Goal: Task Accomplishment & Management: Manage account settings

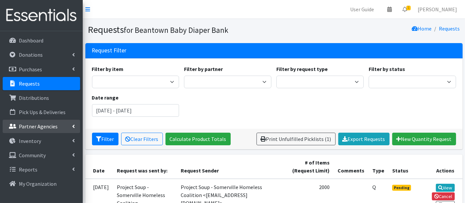
click at [37, 124] on p "Partner Agencies" at bounding box center [38, 126] width 39 height 7
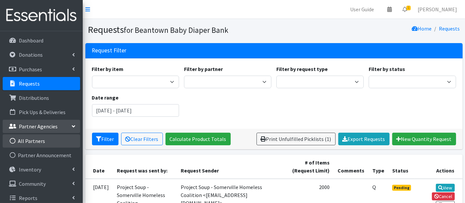
click at [47, 143] on link "All Partners" at bounding box center [42, 140] width 78 height 13
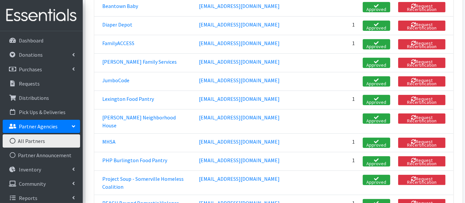
scroll to position [221, 0]
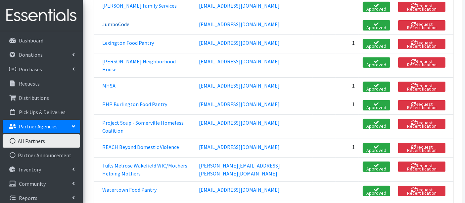
click at [118, 22] on link "JumboCode" at bounding box center [115, 24] width 27 height 7
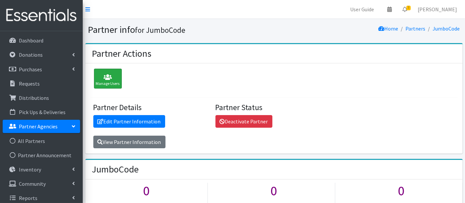
click at [102, 76] on icon at bounding box center [108, 77] width 24 height 7
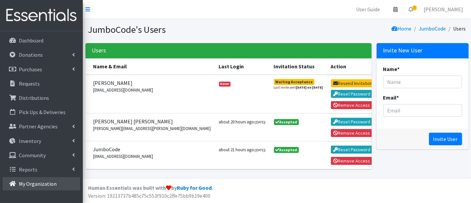
click at [38, 183] on p "My Organization" at bounding box center [38, 183] width 38 height 7
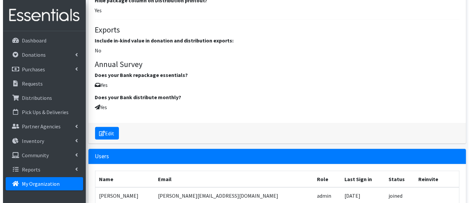
scroll to position [876, 0]
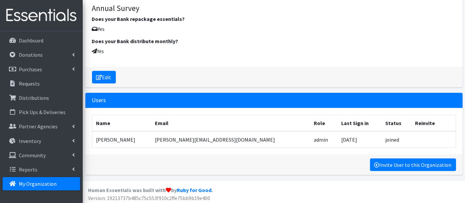
click at [408, 162] on link "Invite User to this Organization" at bounding box center [413, 164] width 86 height 13
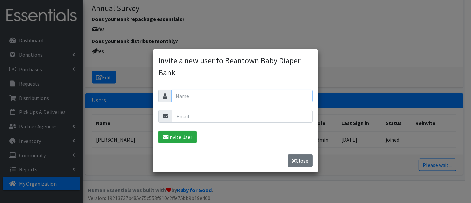
click at [207, 100] on input "text" at bounding box center [241, 95] width 141 height 13
click at [195, 116] on input "email" at bounding box center [242, 116] width 141 height 13
paste input "Dilanur.Bayraktar@tufts.edu"
type input "Dilanur.Bayraktar@tufts.edu"
click at [187, 96] on input "text" at bounding box center [241, 95] width 141 height 13
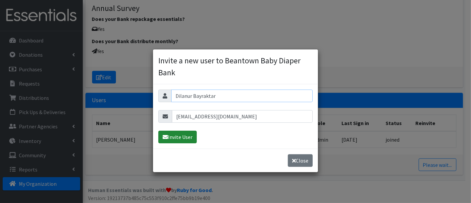
type input "Dilanur Bayraktar"
click at [183, 138] on button "Invite User" at bounding box center [177, 137] width 38 height 13
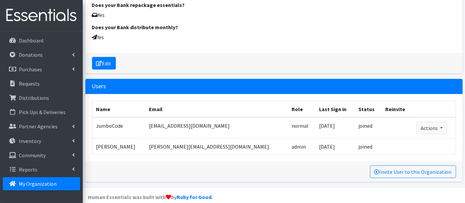
scroll to position [918, 0]
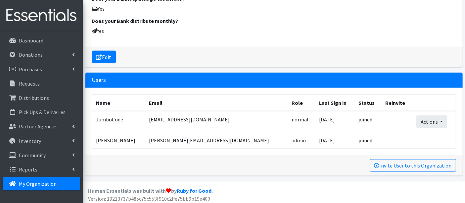
click at [427, 116] on button "Actions" at bounding box center [432, 121] width 31 height 13
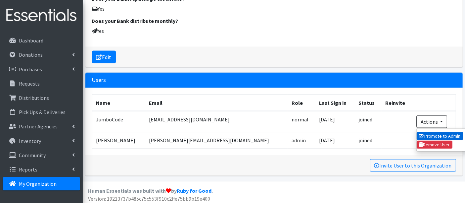
click at [422, 133] on link "Promote to Admin" at bounding box center [440, 136] width 46 height 8
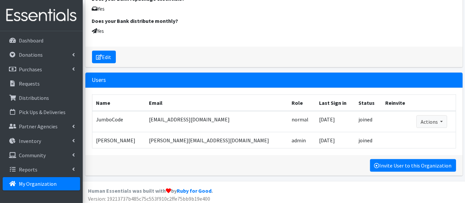
click at [406, 162] on link "Invite User to this Organization" at bounding box center [413, 165] width 86 height 13
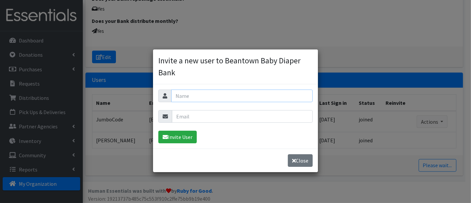
click at [205, 92] on input "text" at bounding box center [241, 95] width 141 height 13
click at [299, 157] on button "Close" at bounding box center [300, 160] width 25 height 13
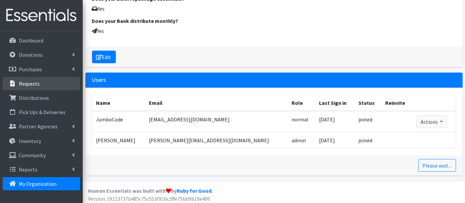
click at [25, 81] on p "Requests" at bounding box center [29, 83] width 21 height 7
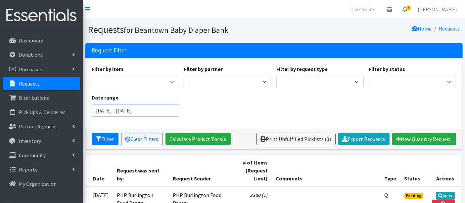
click at [112, 110] on input "[DATE] - [DATE]" at bounding box center [135, 110] width 87 height 13
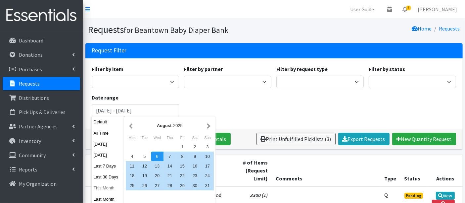
click at [101, 189] on button "This Month" at bounding box center [108, 188] width 32 height 10
type input "[DATE] - [DATE]"
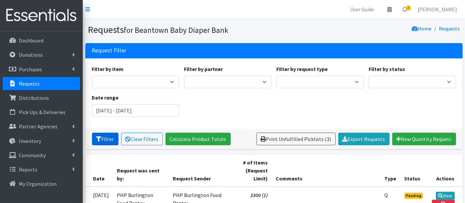
click at [109, 136] on button "Filter" at bounding box center [105, 139] width 27 height 13
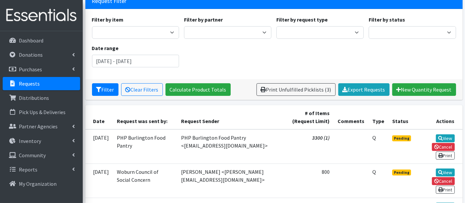
scroll to position [110, 0]
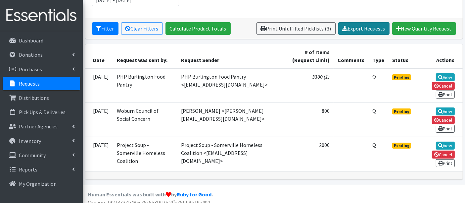
click at [355, 30] on link "Export Requests" at bounding box center [364, 28] width 51 height 13
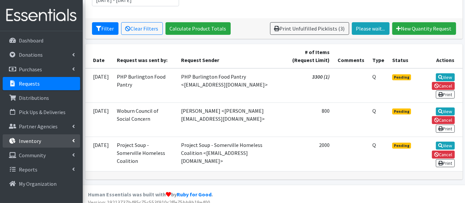
click at [20, 143] on link "Inventory" at bounding box center [42, 140] width 78 height 13
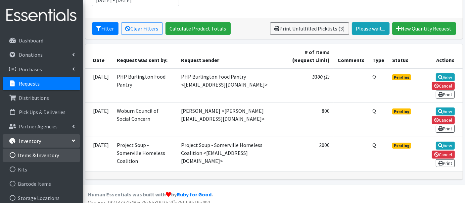
click at [24, 157] on link "Items & Inventory" at bounding box center [42, 154] width 78 height 13
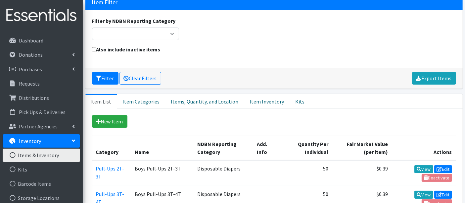
scroll to position [110, 0]
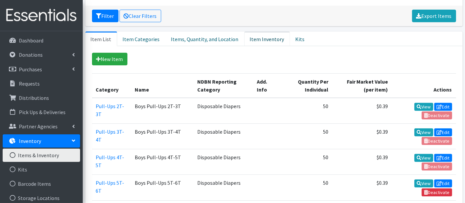
click at [257, 38] on link "Item Inventory" at bounding box center [268, 38] width 46 height 15
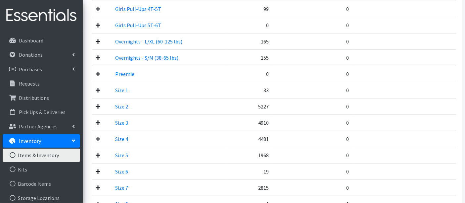
scroll to position [405, 0]
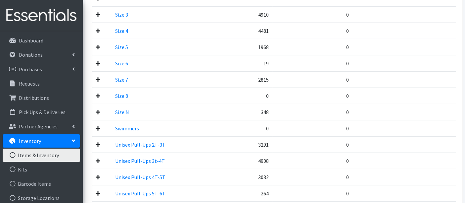
click at [99, 61] on icon at bounding box center [98, 63] width 5 height 5
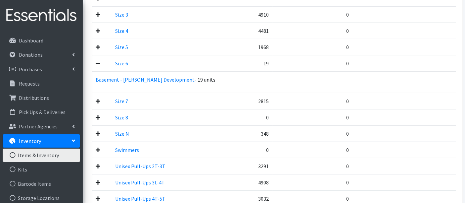
click at [99, 61] on icon at bounding box center [98, 63] width 5 height 5
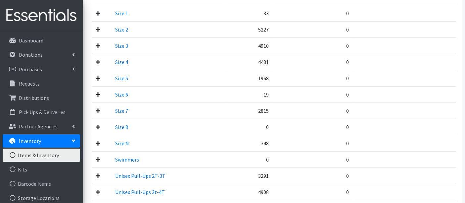
scroll to position [331, 0]
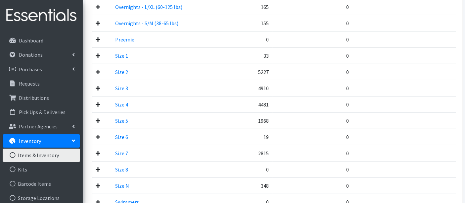
click at [100, 118] on icon at bounding box center [98, 120] width 5 height 5
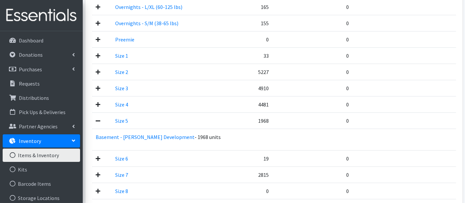
click at [100, 118] on icon at bounding box center [98, 120] width 5 height 5
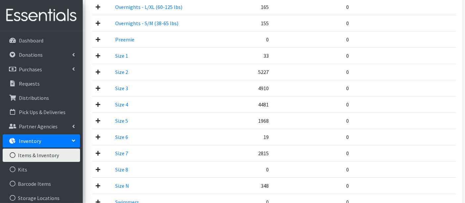
click at [98, 118] on icon at bounding box center [98, 120] width 5 height 5
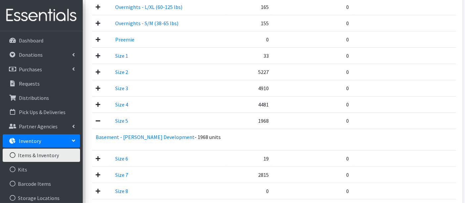
click at [98, 118] on icon at bounding box center [98, 120] width 5 height 5
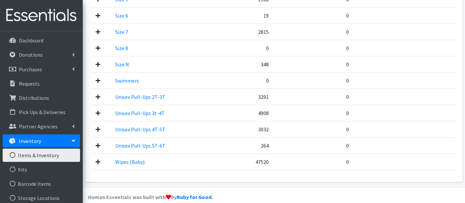
scroll to position [458, 0]
